Goal: Task Accomplishment & Management: Complete application form

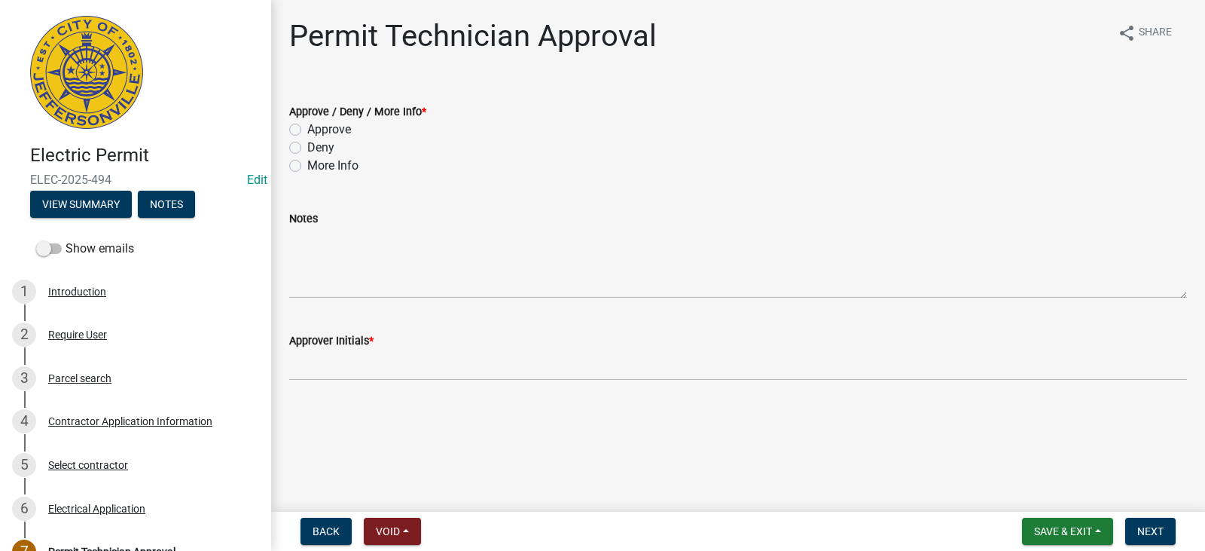
click at [155, 423] on div "Contractor Application Information" at bounding box center [130, 421] width 164 height 11
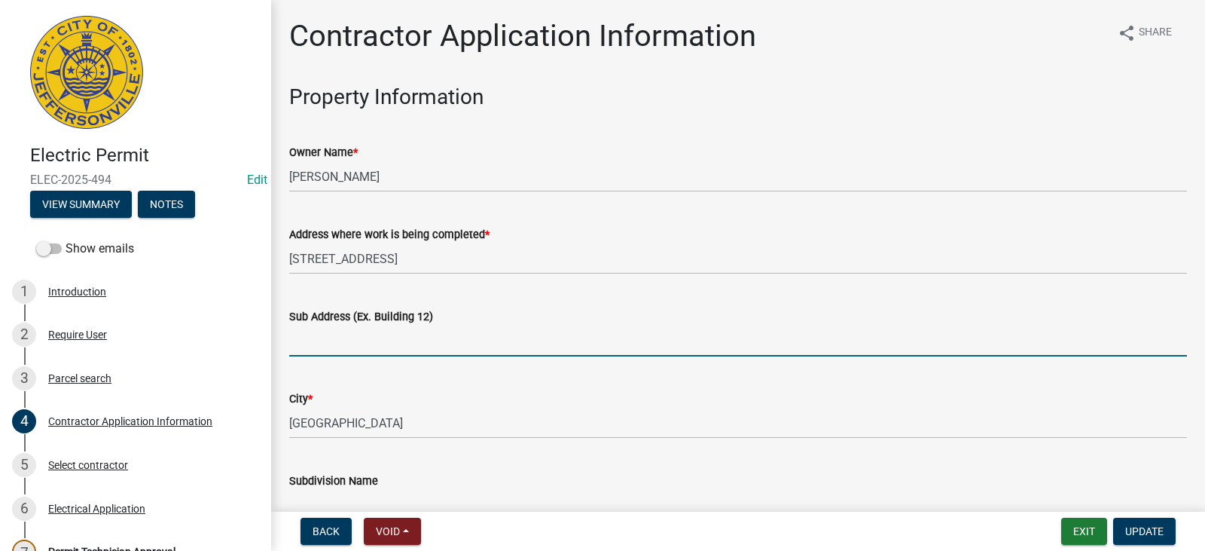
click at [392, 351] on input "Sub Address (Ex. Building 12)" at bounding box center [738, 340] width 898 height 31
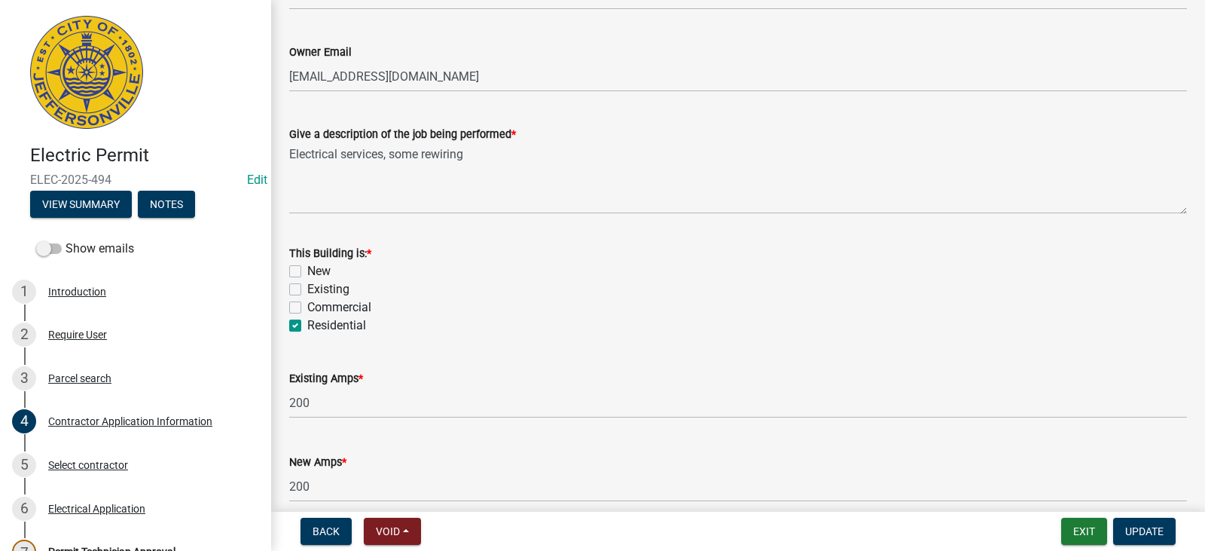
scroll to position [744, 0]
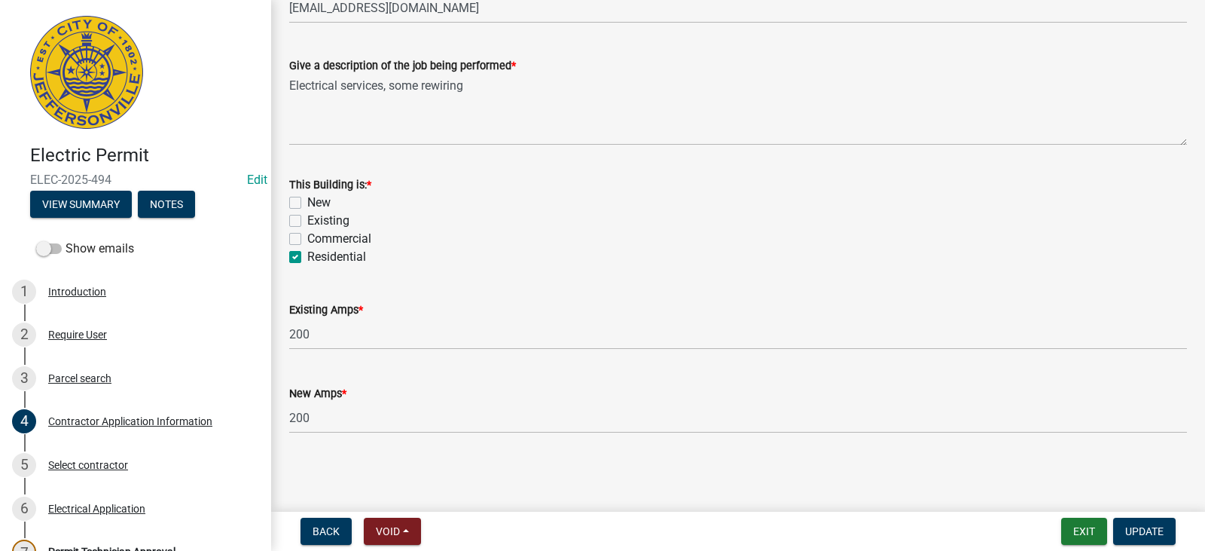
type input "[STREET_ADDRESS]"
click at [334, 221] on label "Existing" at bounding box center [328, 221] width 42 height 18
click at [317, 221] on input "Existing" at bounding box center [312, 217] width 10 height 10
checkbox input "true"
checkbox input "false"
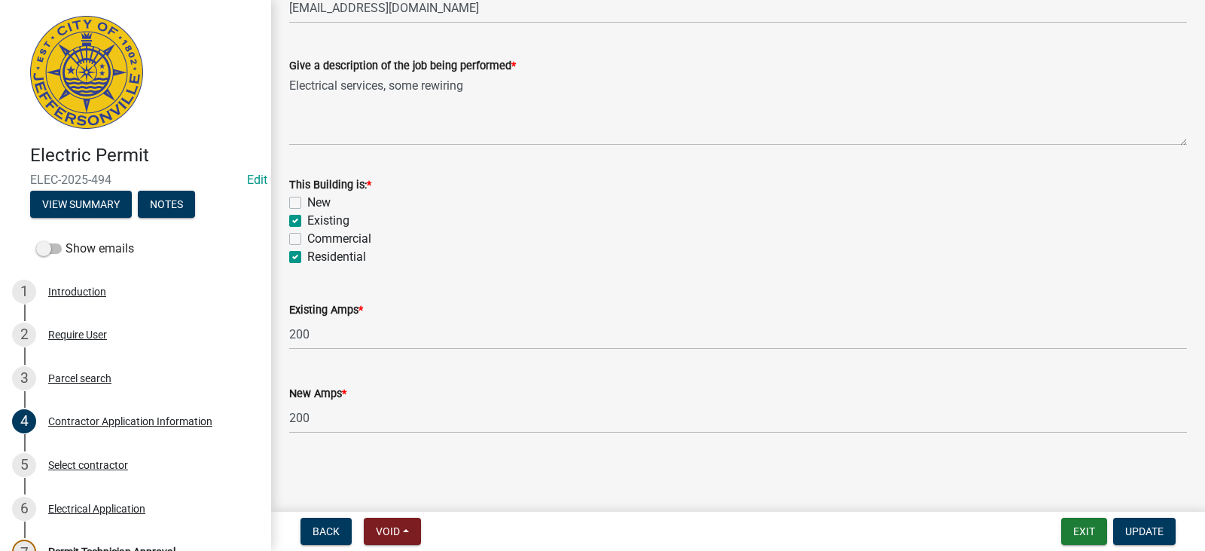
checkbox input "true"
checkbox input "false"
checkbox input "true"
click at [1159, 537] on span "Update" at bounding box center [1144, 531] width 38 height 12
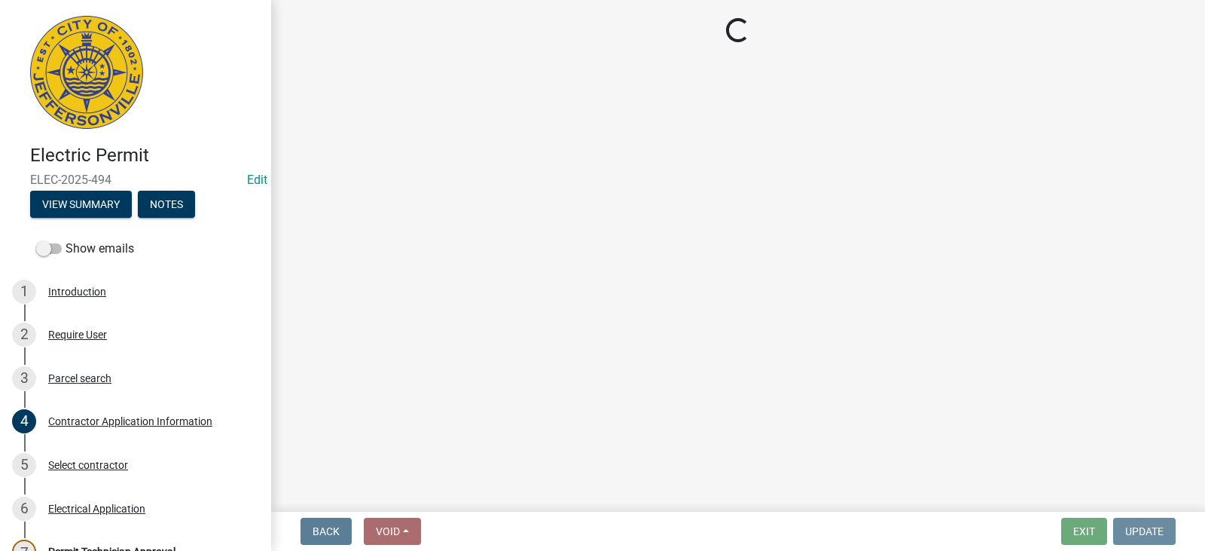
scroll to position [0, 0]
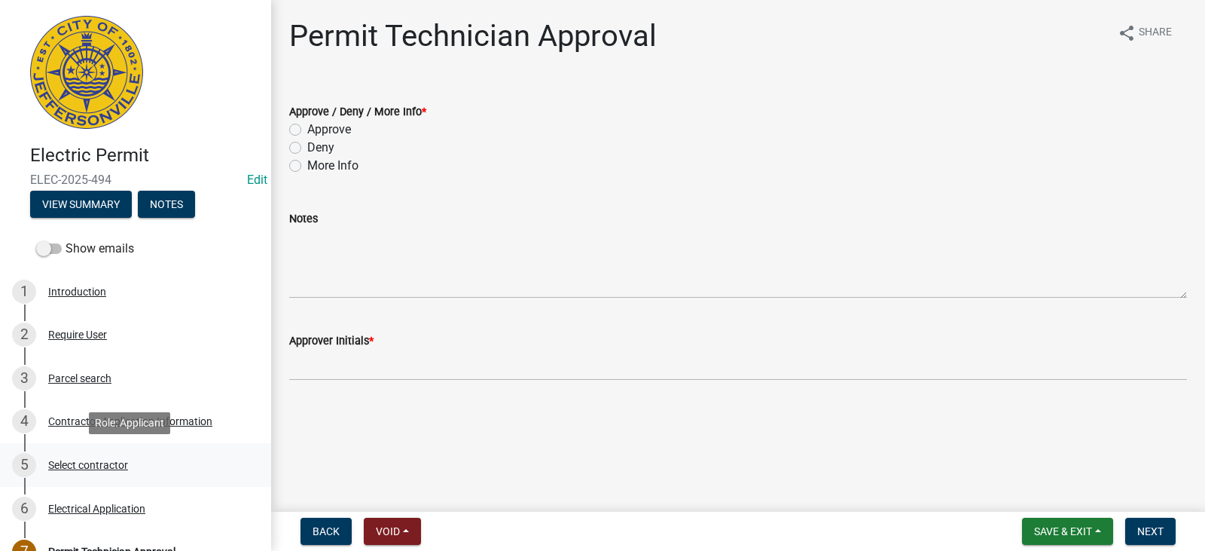
click at [97, 467] on div "Select contractor" at bounding box center [88, 465] width 80 height 11
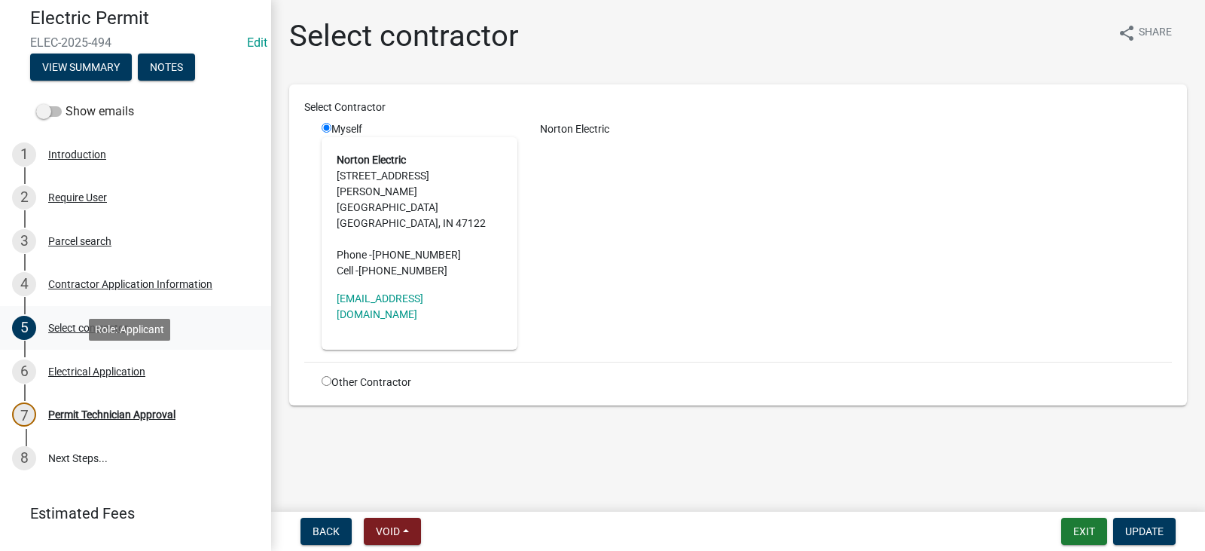
scroll to position [173, 0]
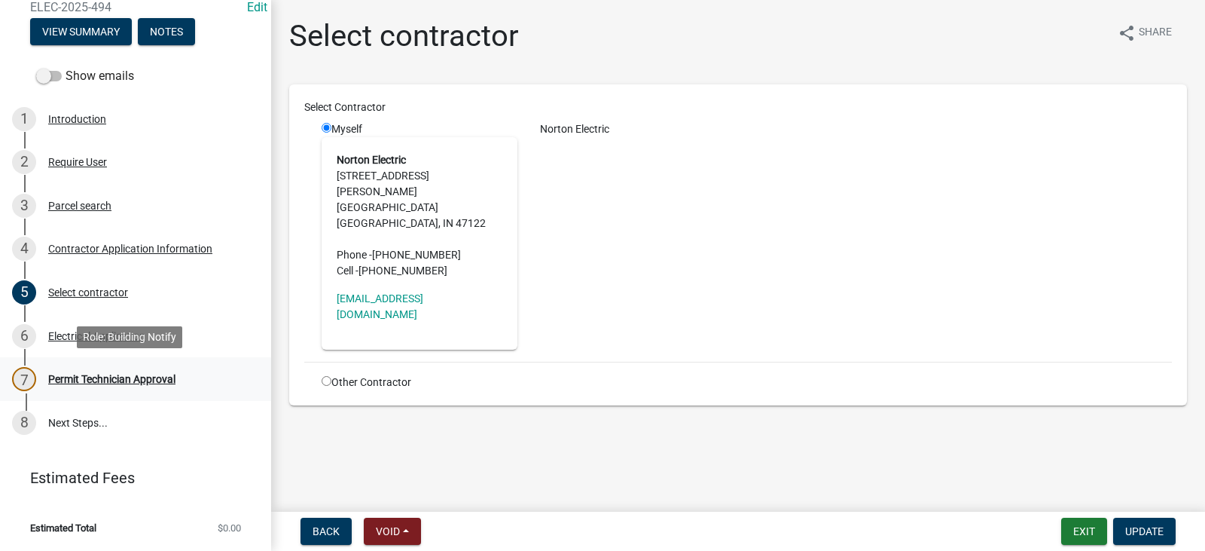
click at [133, 375] on div "Permit Technician Approval" at bounding box center [111, 379] width 127 height 11
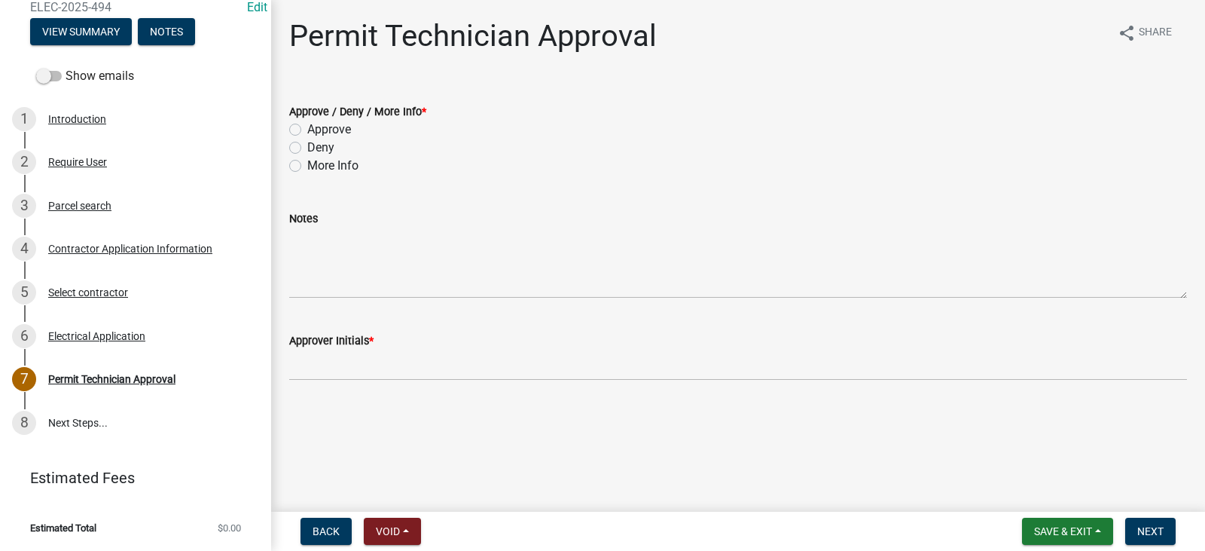
click at [339, 128] on label "Approve" at bounding box center [329, 130] width 44 height 18
click at [317, 128] on input "Approve" at bounding box center [312, 126] width 10 height 10
radio input "true"
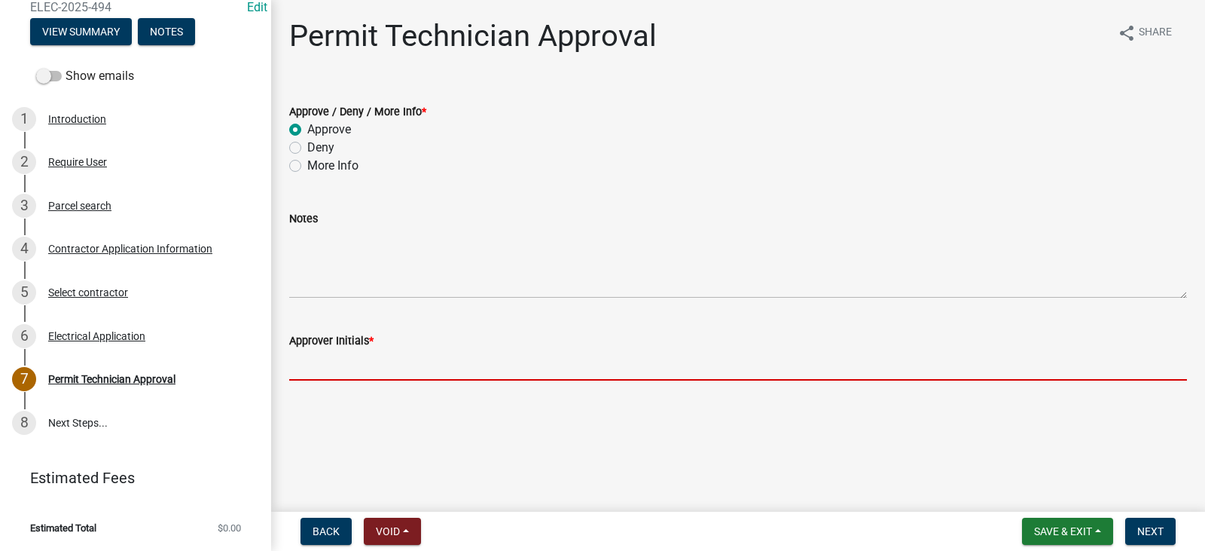
click at [364, 361] on input "Approver Initials *" at bounding box center [738, 365] width 898 height 31
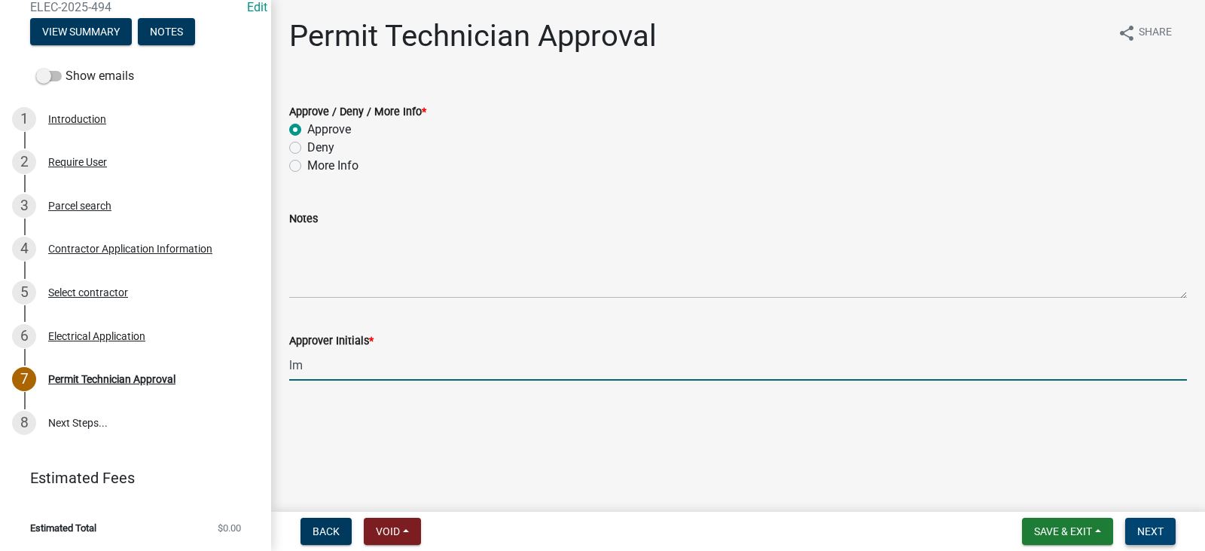
type input "lm"
click at [1152, 533] on span "Next" at bounding box center [1151, 531] width 26 height 12
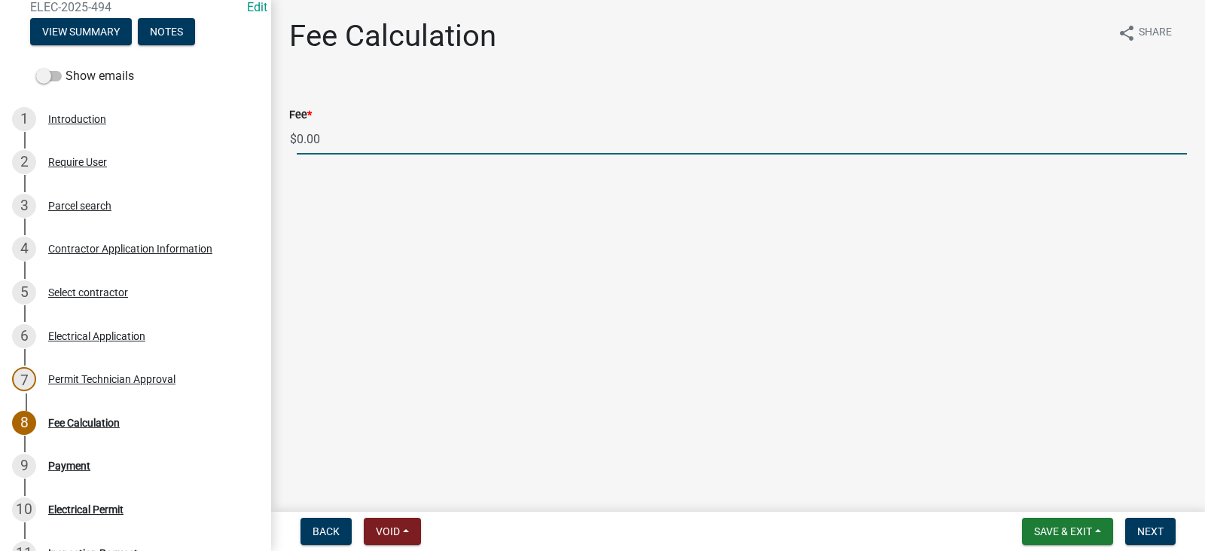
drag, startPoint x: 323, startPoint y: 134, endPoint x: 277, endPoint y: 134, distance: 46.0
click at [277, 134] on div "Fee Calculation share Share Fee * $ 0.00" at bounding box center [738, 99] width 934 height 163
type input "70.00"
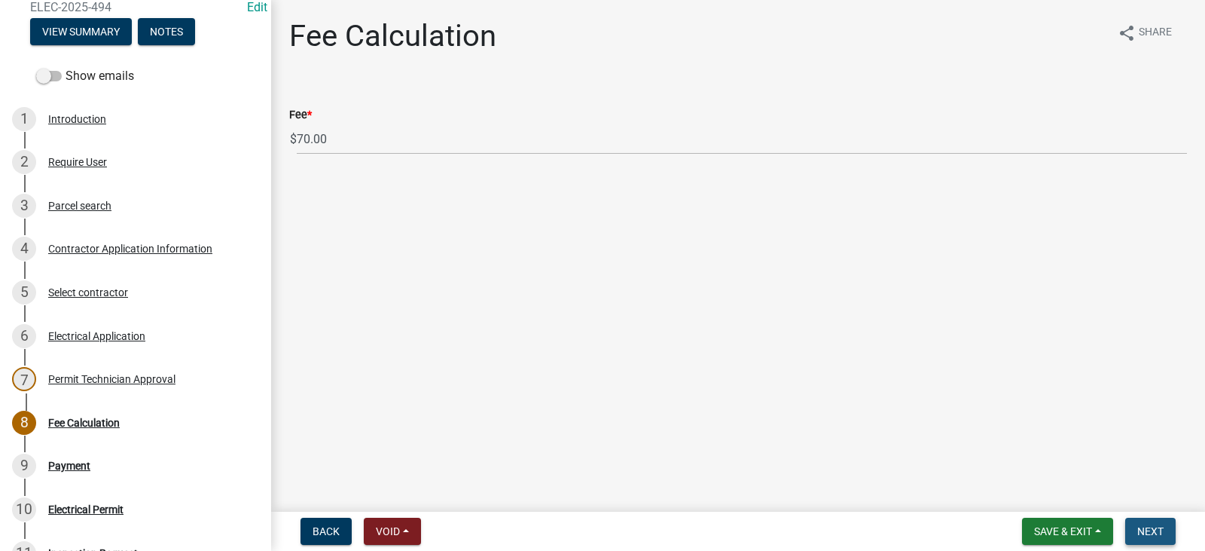
click at [1156, 529] on span "Next" at bounding box center [1151, 531] width 26 height 12
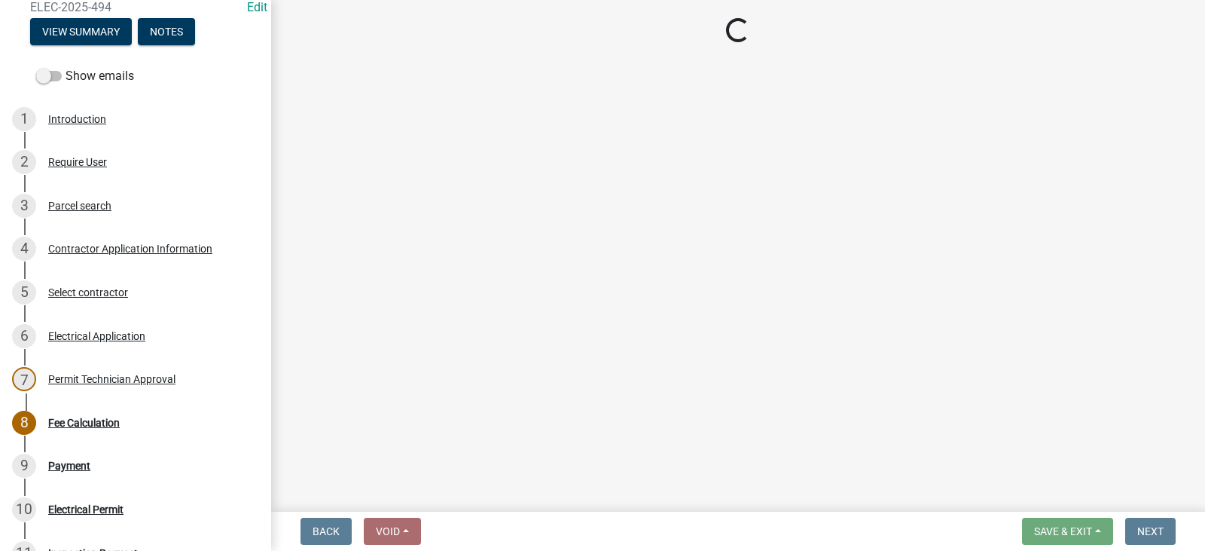
select select "3: 3"
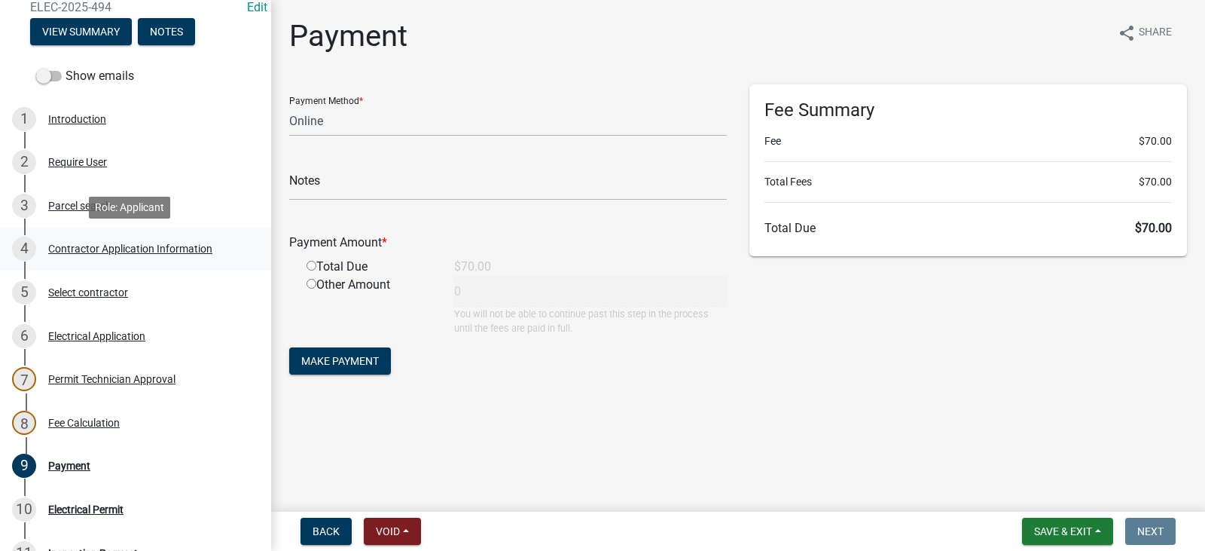
click at [97, 245] on div "Contractor Application Information" at bounding box center [130, 248] width 164 height 11
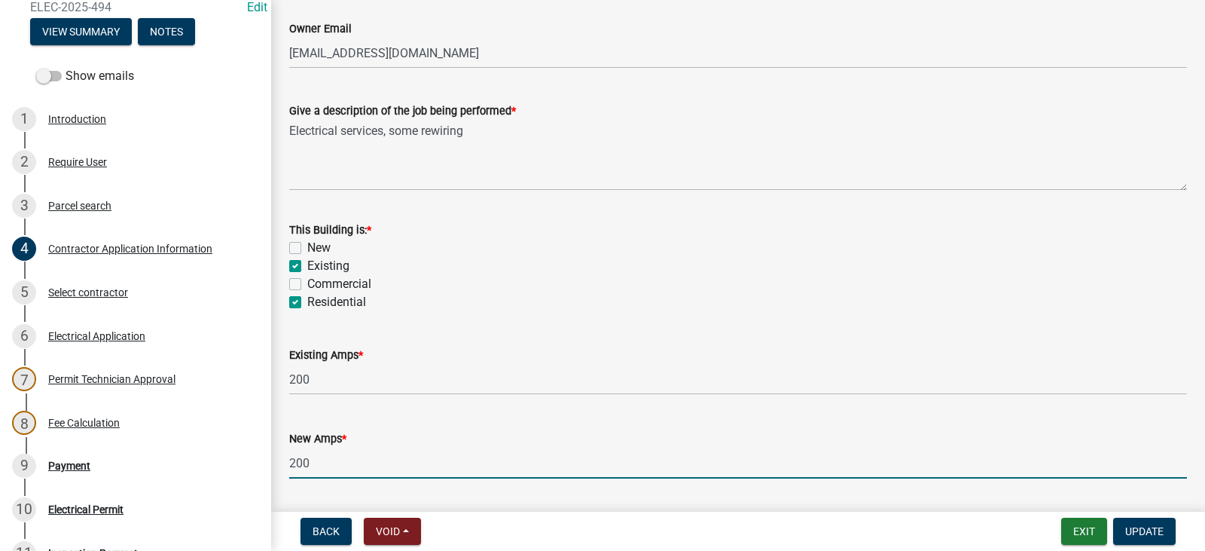
drag, startPoint x: 334, startPoint y: 494, endPoint x: 267, endPoint y: 493, distance: 66.3
click at [267, 493] on div "Electric Permit ELEC-2025-494 Edit View Summary Notes Show emails 1 Introductio…" at bounding box center [602, 275] width 1205 height 551
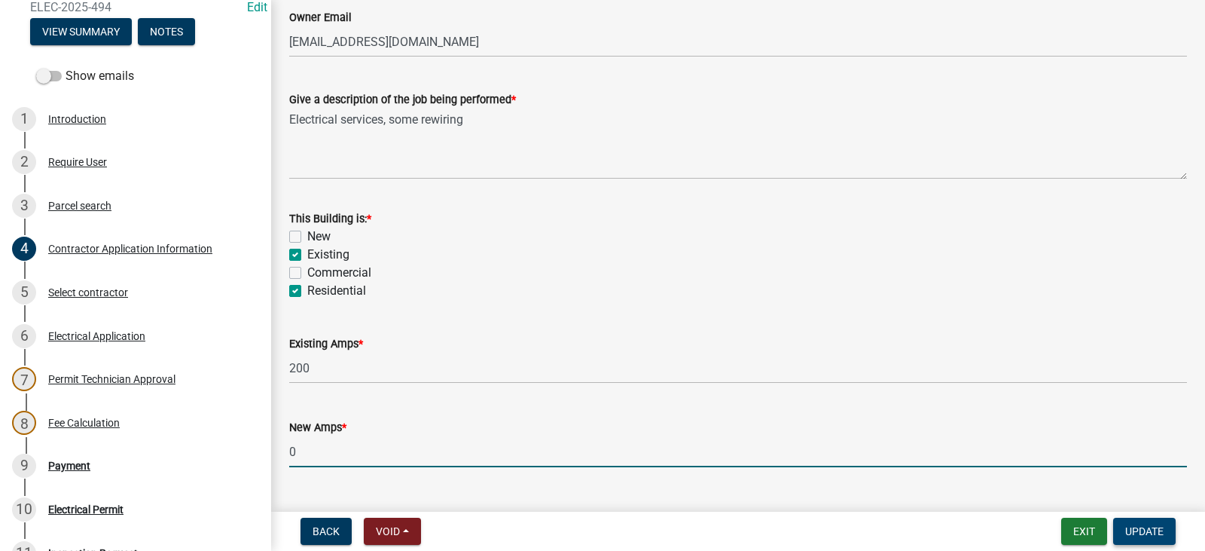
type input "0"
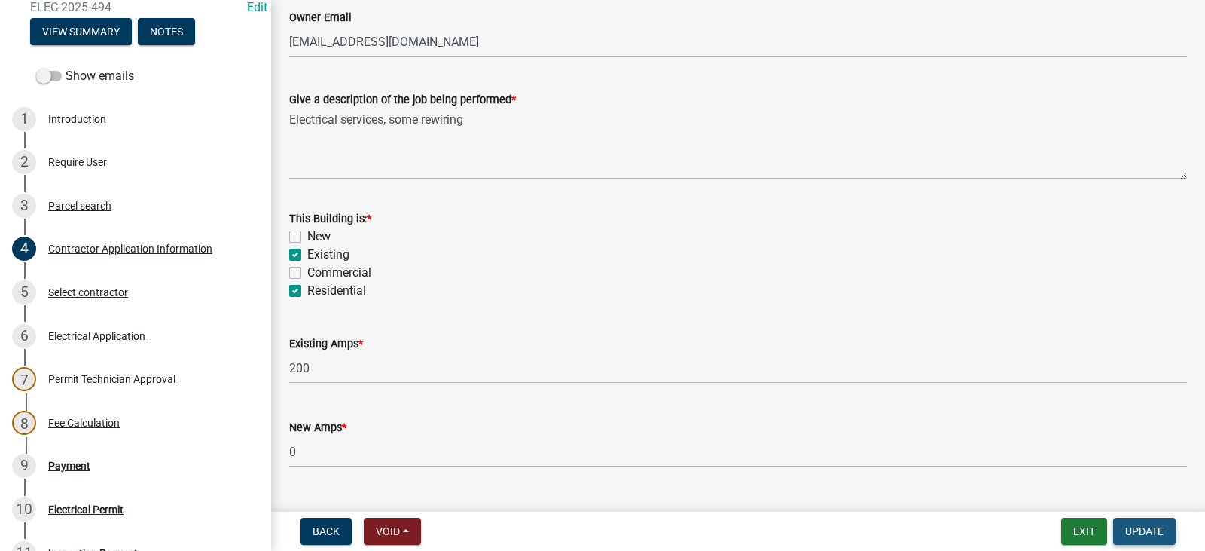
click at [1139, 529] on span "Update" at bounding box center [1144, 531] width 38 height 12
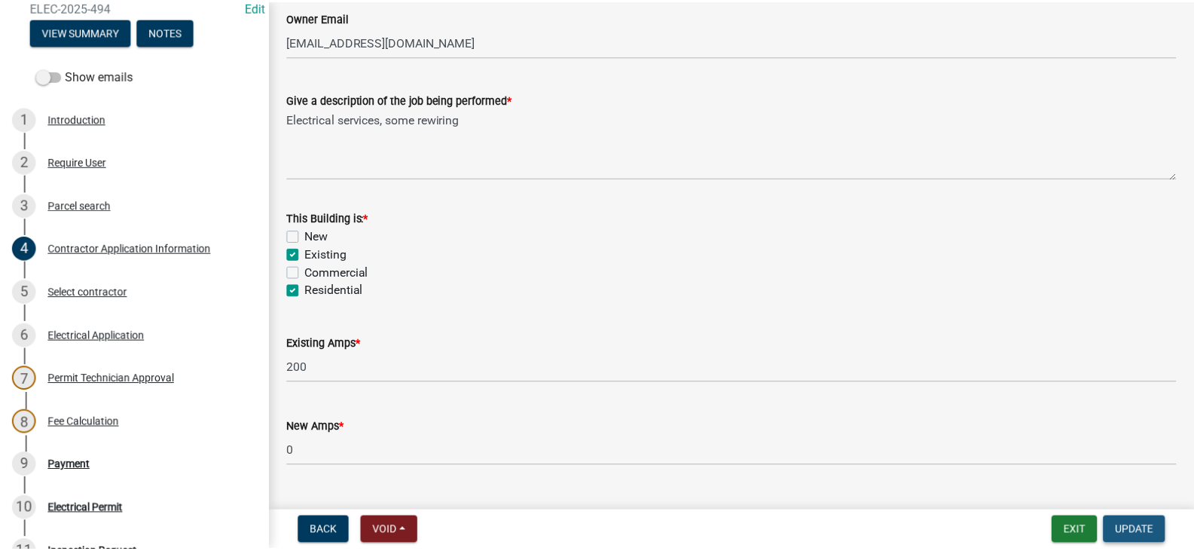
scroll to position [0, 0]
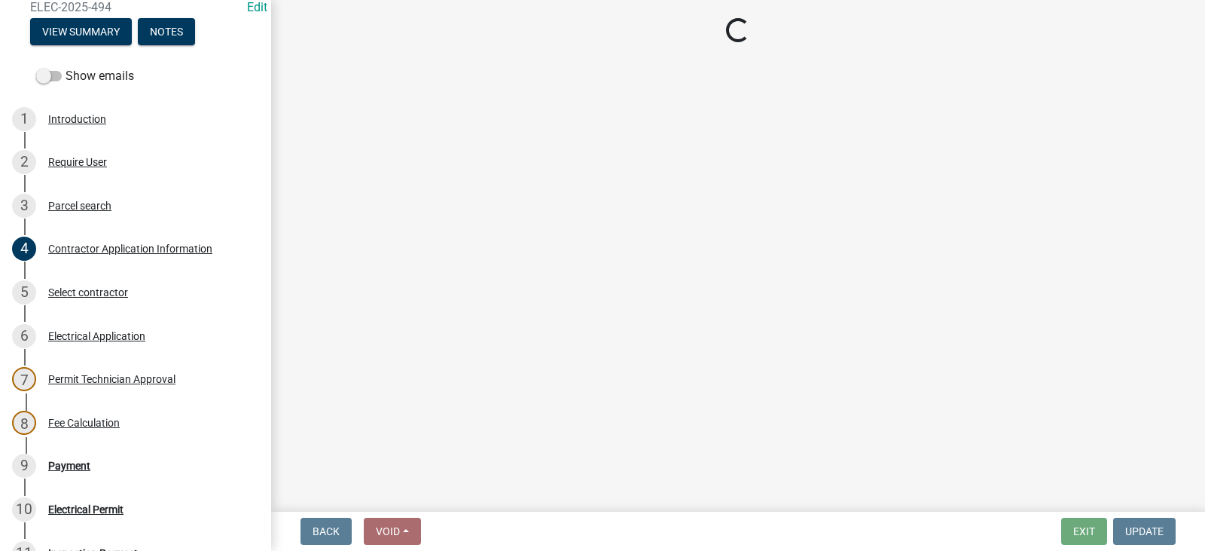
select select "3: 3"
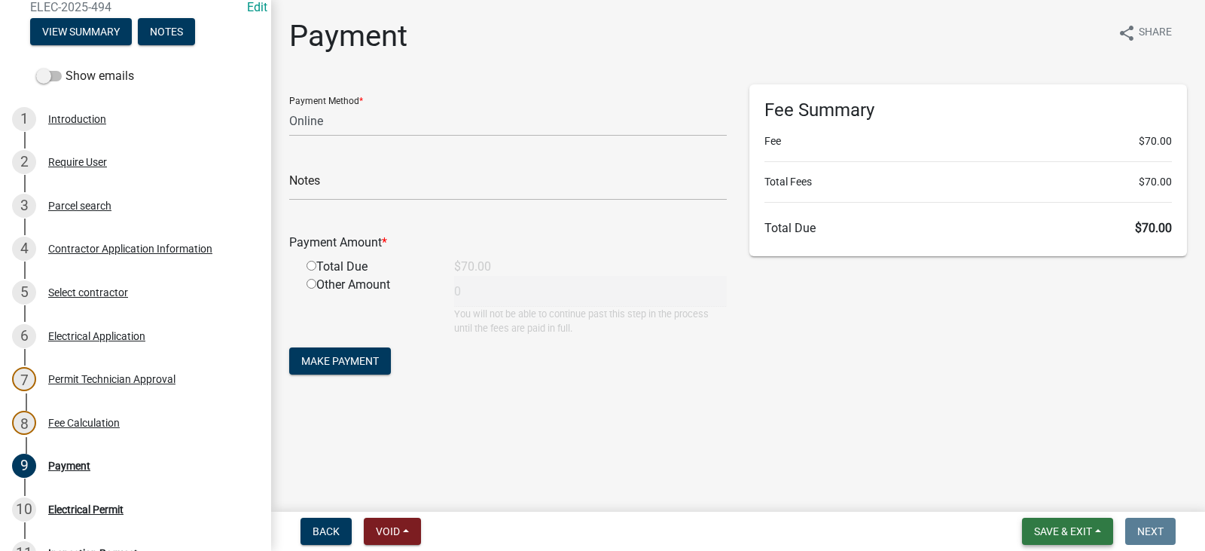
click at [1073, 539] on button "Save & Exit" at bounding box center [1067, 531] width 91 height 27
click at [1075, 487] on button "Save & Exit" at bounding box center [1053, 492] width 121 height 36
